Goal: Entertainment & Leisure: Consume media (video, audio)

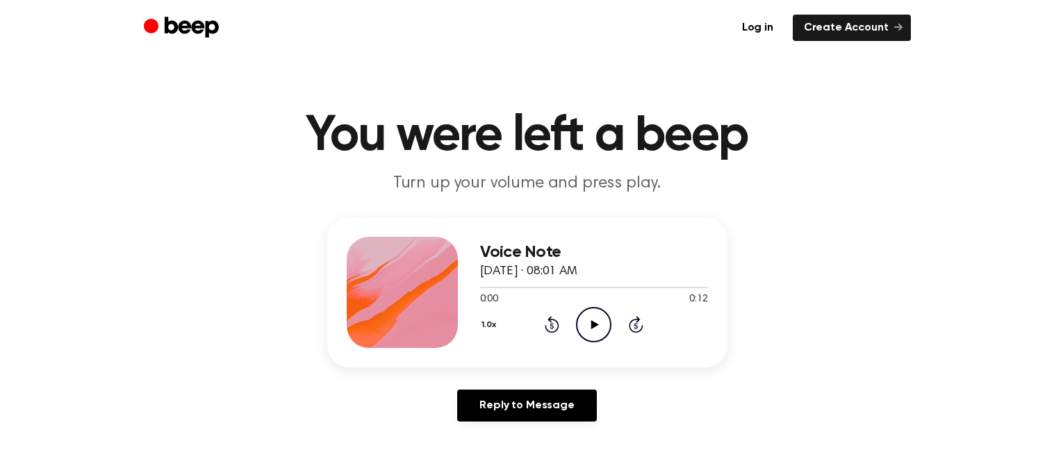
click at [594, 308] on icon "Play Audio" at bounding box center [593, 324] width 35 height 35
click at [599, 329] on icon "Play Audio" at bounding box center [593, 324] width 35 height 35
click at [555, 318] on icon "Rewind 5 seconds" at bounding box center [551, 324] width 15 height 18
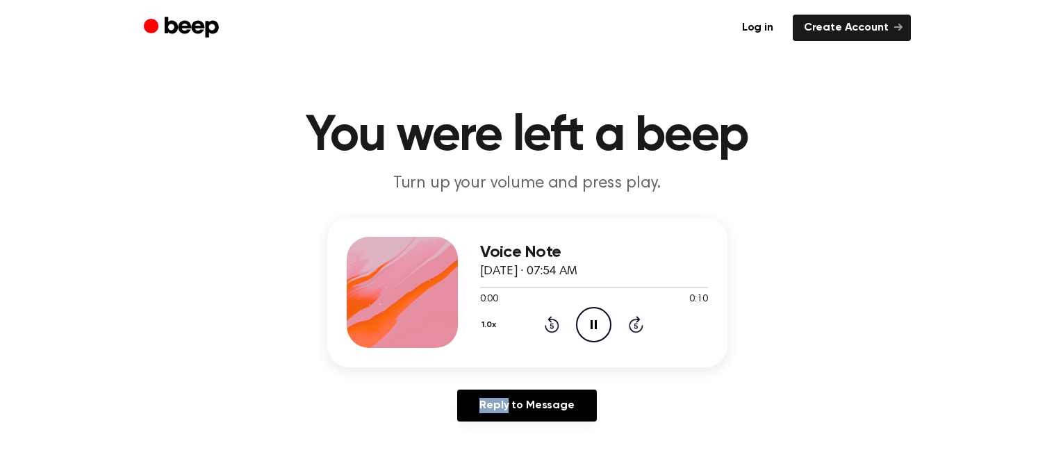
click at [555, 318] on icon "Rewind 5 seconds" at bounding box center [551, 324] width 15 height 18
click at [556, 333] on div "1.0x Rewind 5 seconds Pause Audio Skip 5 seconds" at bounding box center [594, 324] width 228 height 35
click at [550, 326] on icon "Rewind 5 seconds" at bounding box center [551, 324] width 15 height 18
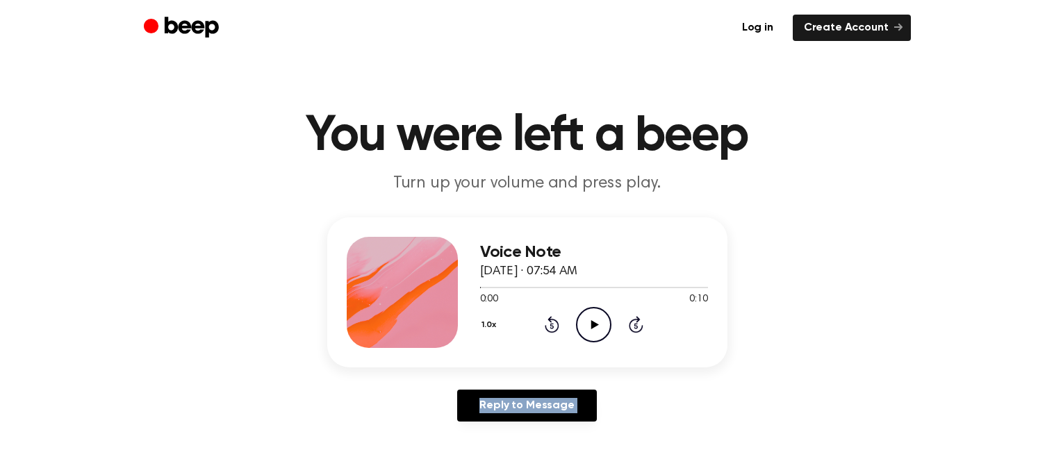
click at [550, 326] on icon "Rewind 5 seconds" at bounding box center [551, 324] width 15 height 18
